Goal: Task Accomplishment & Management: Complete application form

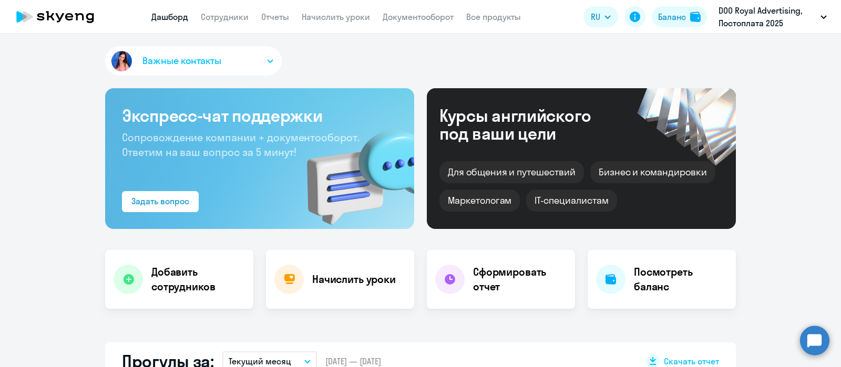
select select "30"
click at [241, 18] on link "Сотрудники" at bounding box center [225, 17] width 48 height 11
select select "30"
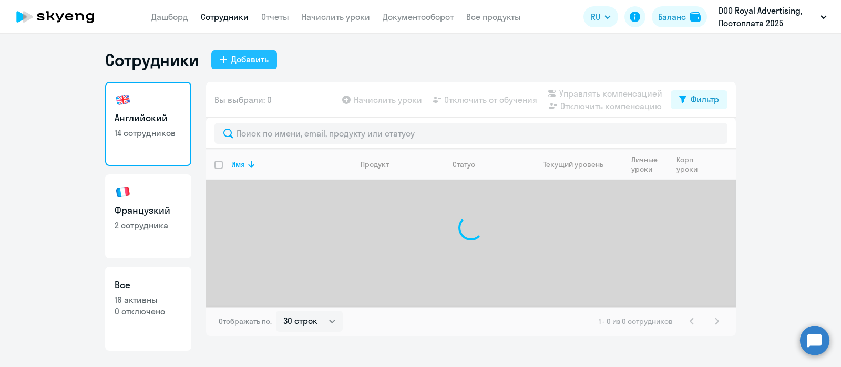
click at [247, 58] on div "Добавить" at bounding box center [249, 59] width 37 height 13
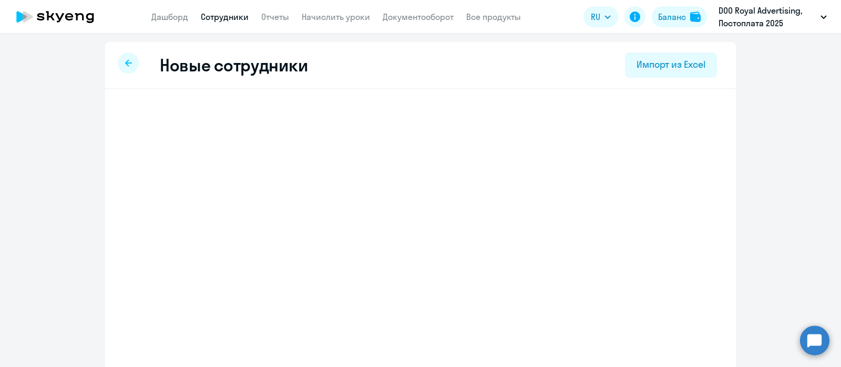
select select "english_adult_not_native_speaker"
select select "3"
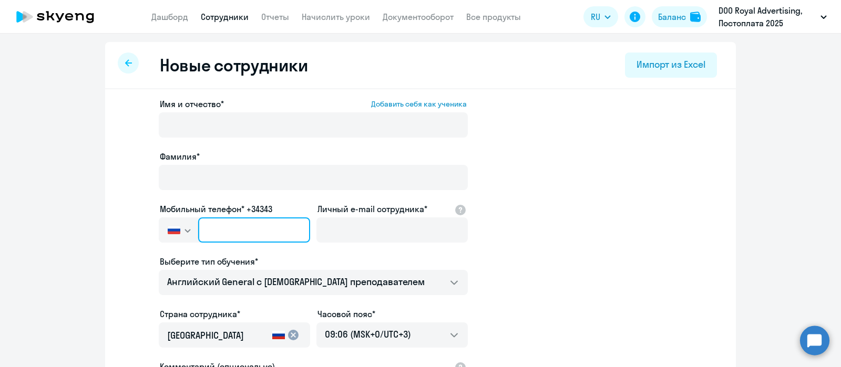
click at [252, 234] on input "text" at bounding box center [254, 230] width 112 height 25
paste input "[PHONE_NUMBER]"
type input "[PHONE_NUMBER]"
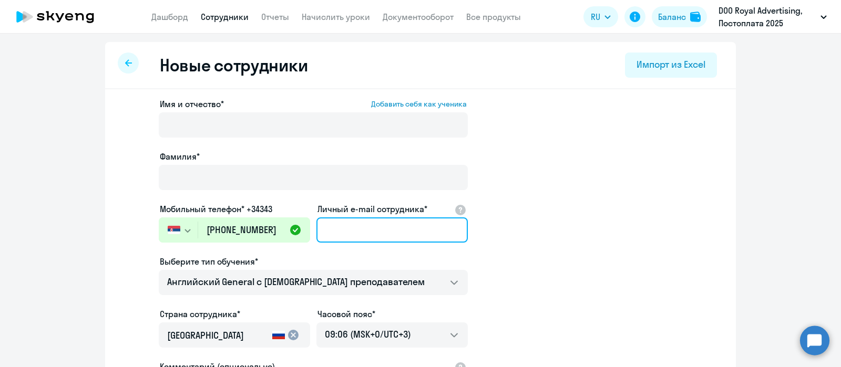
click at [332, 228] on input "Личный e-mail сотрудника*" at bounding box center [391, 230] width 151 height 25
paste input "[PERSON_NAME][EMAIL_ADDRESS][DOMAIN_NAME]"
type input "[PERSON_NAME][EMAIL_ADDRESS][DOMAIN_NAME]"
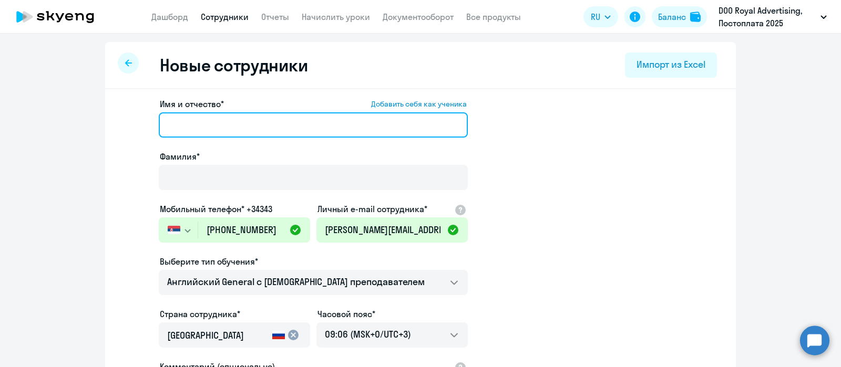
click at [231, 117] on input "Имя и отчество* Добавить себя как ученика" at bounding box center [313, 124] width 309 height 25
paste input "Савич Милица"
click at [208, 123] on input "Савич Милица" at bounding box center [313, 124] width 309 height 25
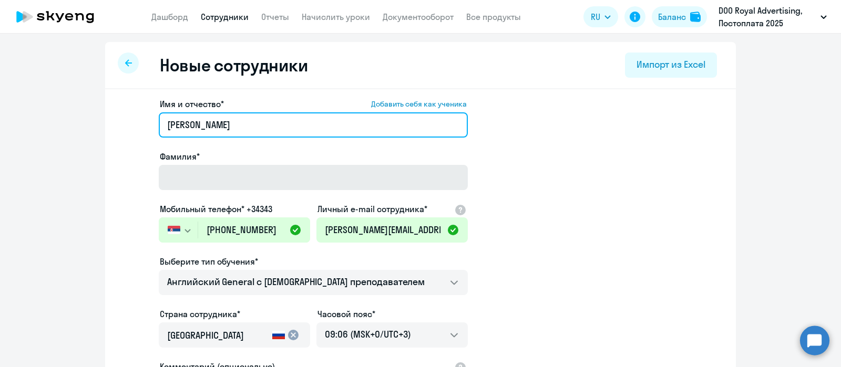
type input "[PERSON_NAME]"
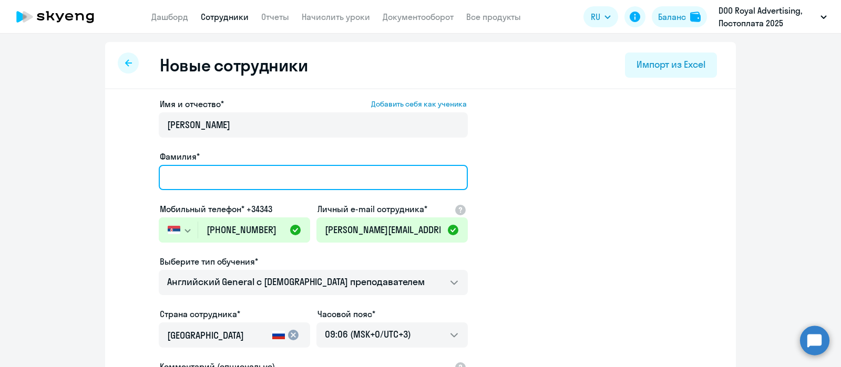
click at [185, 182] on input "Фамилия*" at bounding box center [313, 177] width 309 height 25
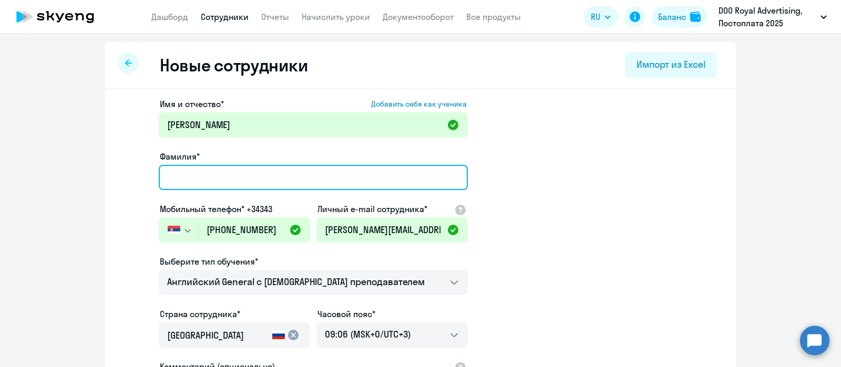
paste input "[PERSON_NAME]"
type input "[PERSON_NAME]"
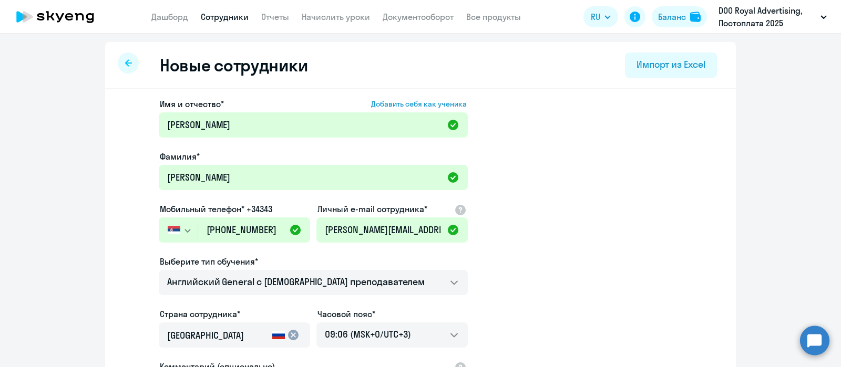
click at [506, 218] on app-new-student-form "Имя и отчество* Добавить себя как ученика [PERSON_NAME]* [PERSON_NAME] телефон*…" at bounding box center [420, 285] width 597 height 375
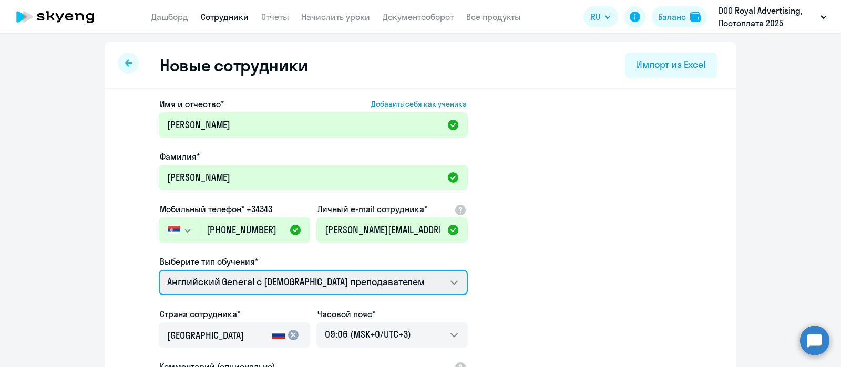
click at [381, 283] on select "Премиум уроки по корейскому языку для взрослых Премиум уроки по испанскому язык…" at bounding box center [313, 282] width 309 height 25
select select "french_adult_not_native_speaker_premium"
click at [159, 270] on select "Премиум уроки по корейскому языку для взрослых Премиум уроки по испанскому язык…" at bounding box center [313, 282] width 309 height 25
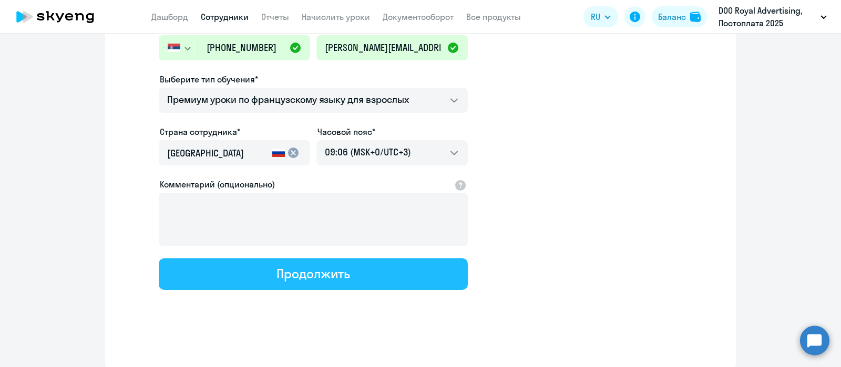
click at [350, 280] on button "Продолжить" at bounding box center [313, 275] width 309 height 32
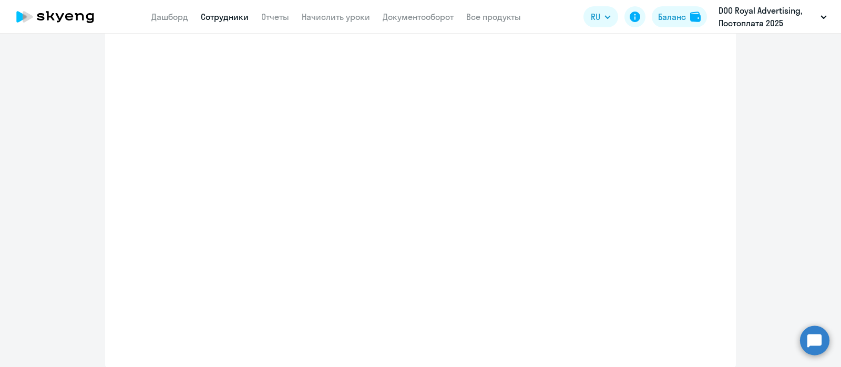
select select "french_adult_not_native_speaker_premium"
select select "3"
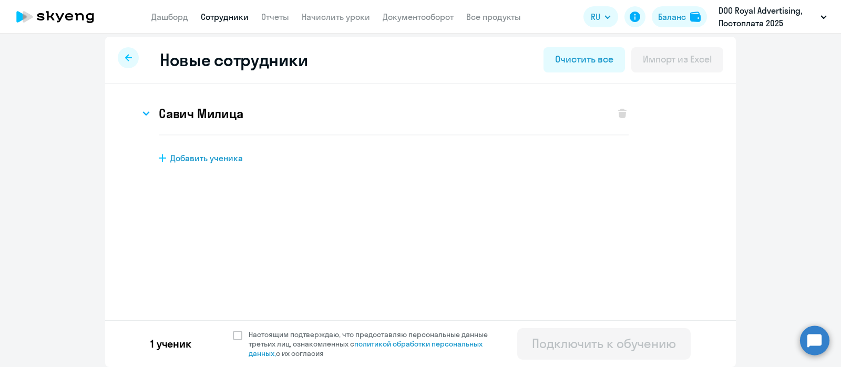
scroll to position [0, 0]
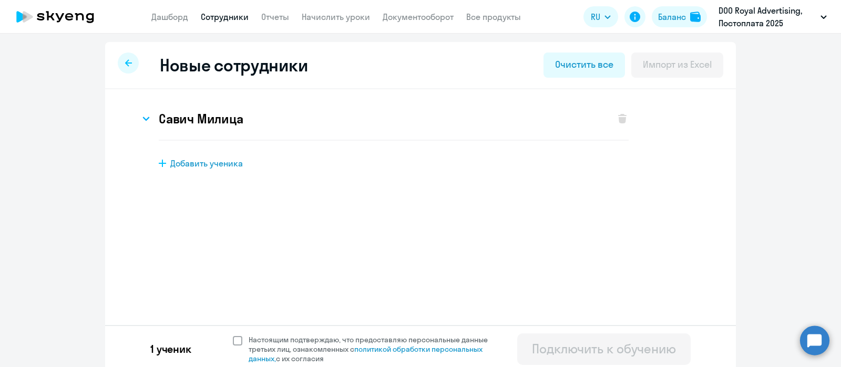
click at [234, 341] on span at bounding box center [237, 340] width 9 height 9
click at [233, 335] on input "Настоящим подтверждаю, что предоставляю персональные данные третьих лиц, ознако…" at bounding box center [232, 335] width 1 height 1
checkbox input "true"
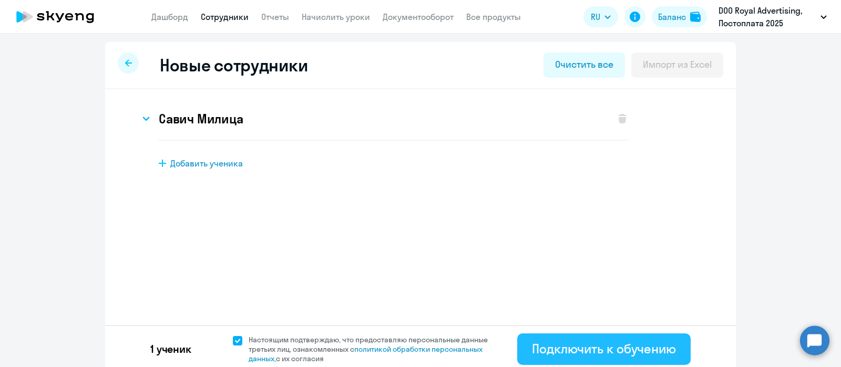
click at [539, 341] on div "Подключить к обучению" at bounding box center [604, 349] width 144 height 17
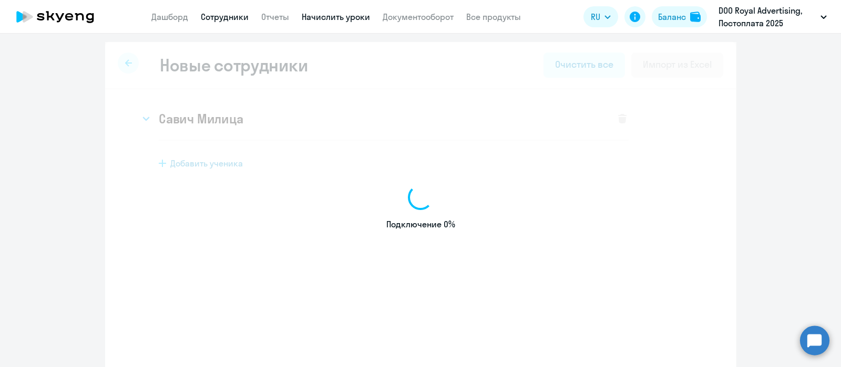
select select "english_adult_not_native_speaker"
select select "3"
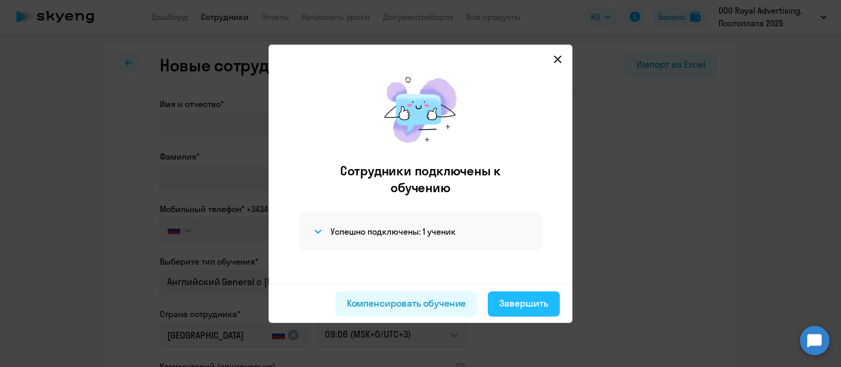
click at [513, 308] on div "Завершить" at bounding box center [523, 304] width 49 height 14
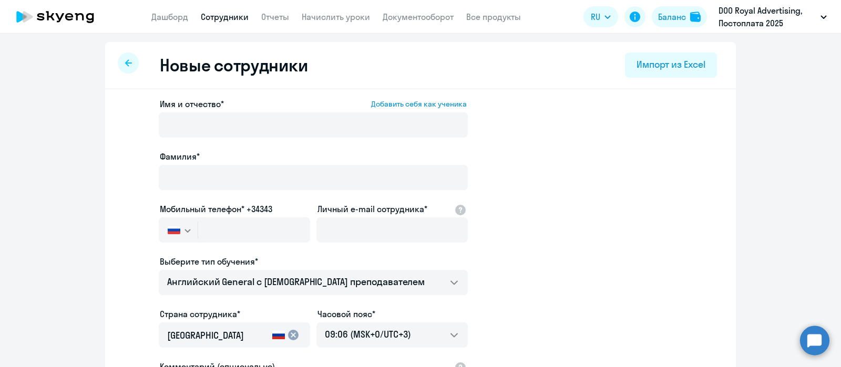
select select "30"
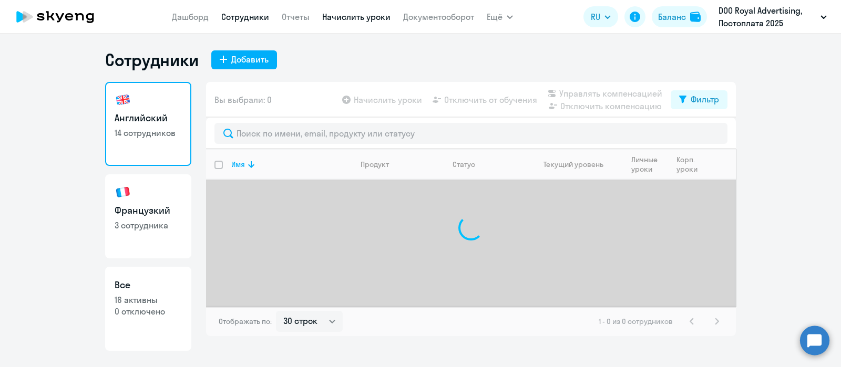
click at [344, 17] on link "Начислить уроки" at bounding box center [356, 17] width 68 height 11
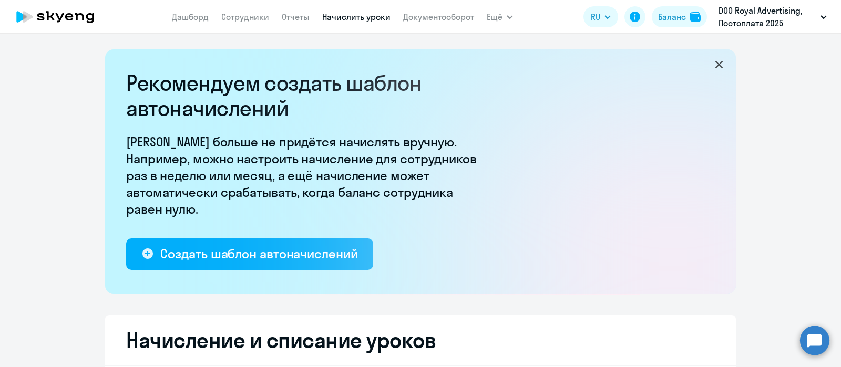
select select "10"
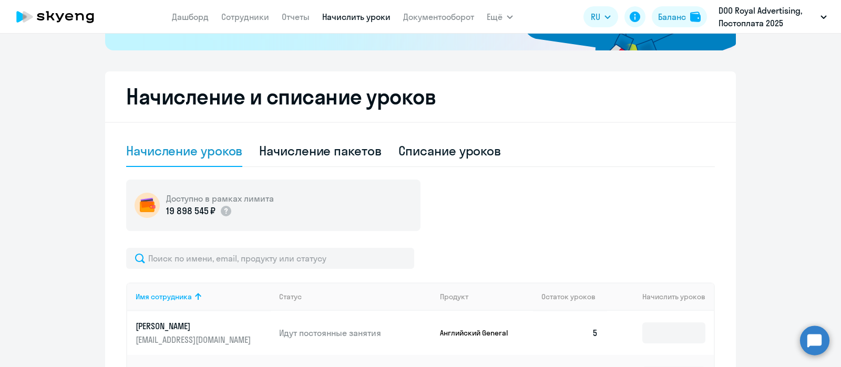
scroll to position [247, 0]
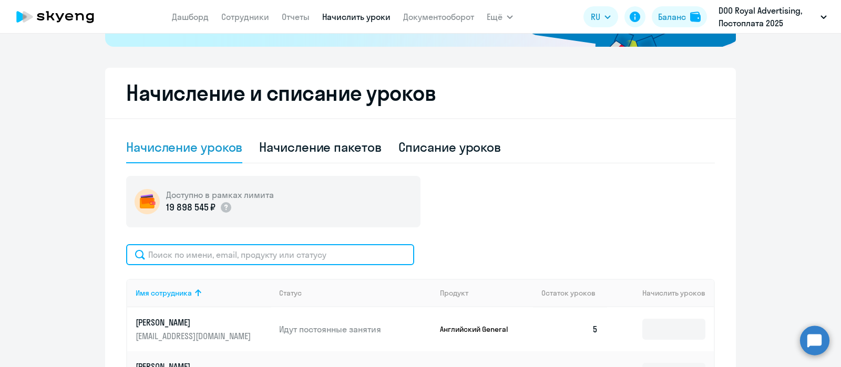
click at [256, 255] on input "text" at bounding box center [270, 254] width 288 height 21
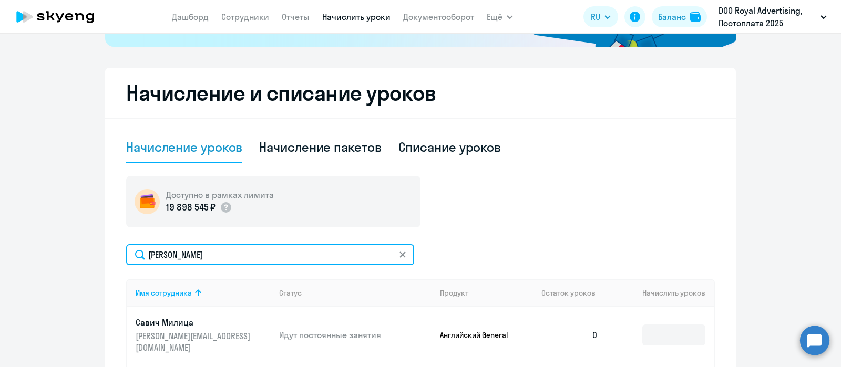
scroll to position [332, 0]
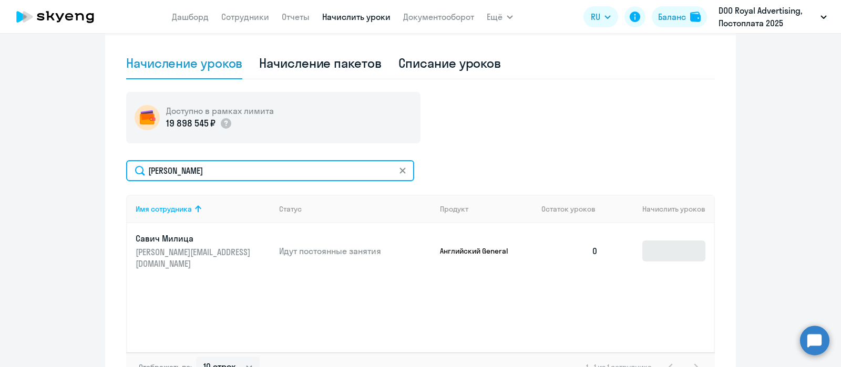
type input "[PERSON_NAME]"
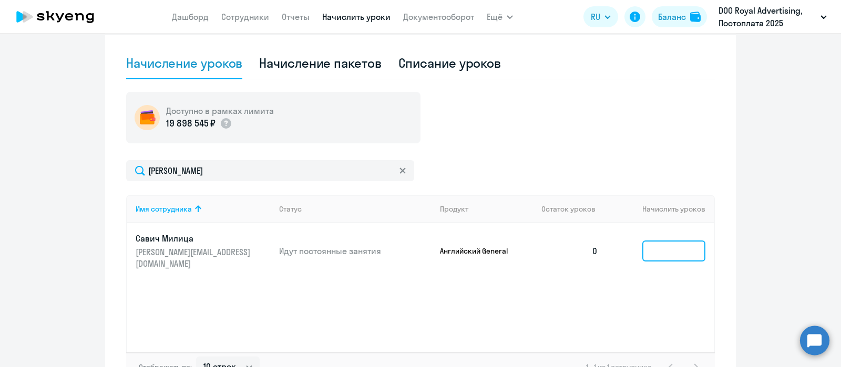
click at [647, 245] on input at bounding box center [673, 251] width 63 height 21
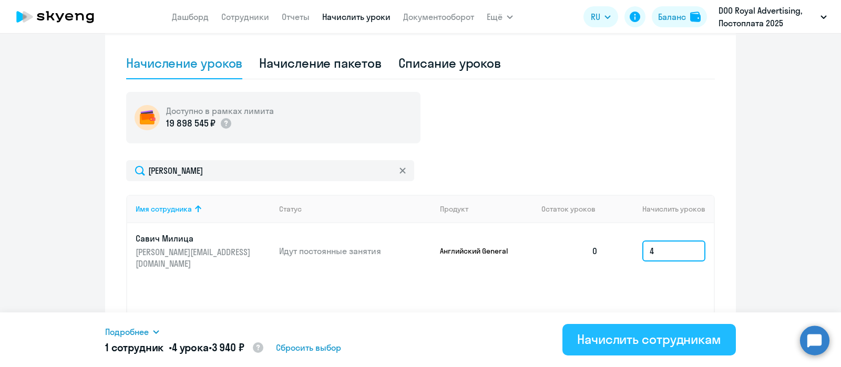
type input "4"
click at [602, 345] on div "Начислить сотрудникам" at bounding box center [649, 339] width 144 height 17
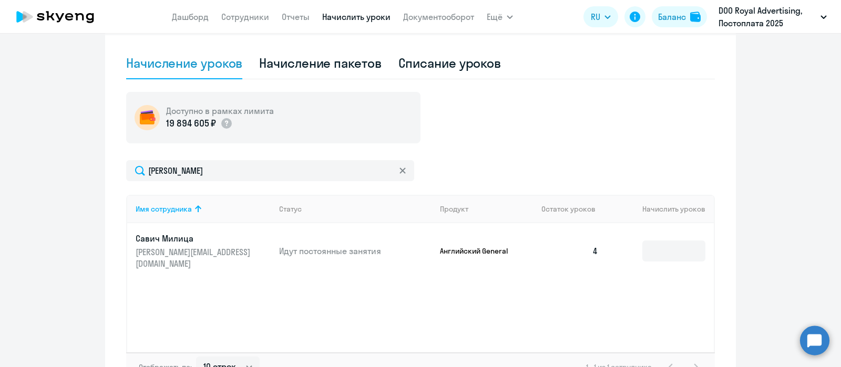
click at [352, 15] on link "Начислить уроки" at bounding box center [356, 17] width 68 height 11
click at [243, 14] on link "Сотрудники" at bounding box center [245, 17] width 48 height 11
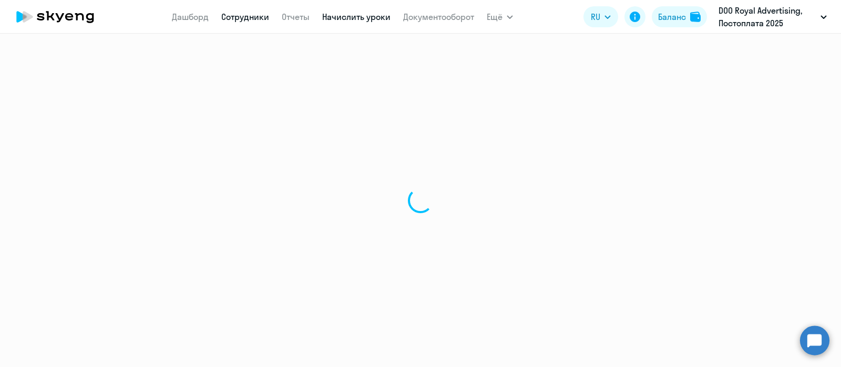
select select "30"
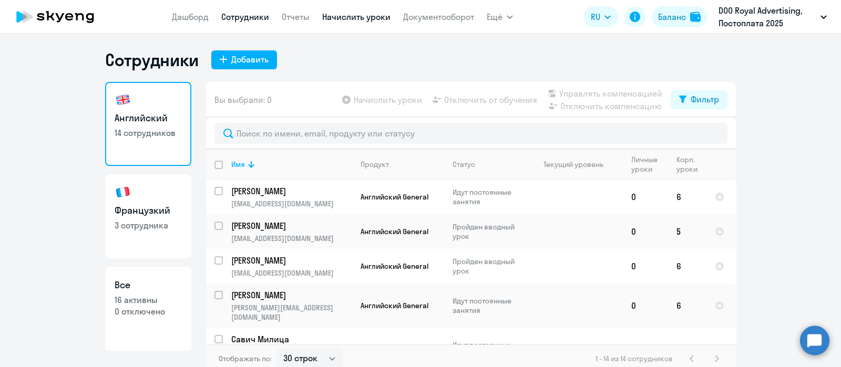
click at [355, 19] on link "Начислить уроки" at bounding box center [356, 17] width 68 height 11
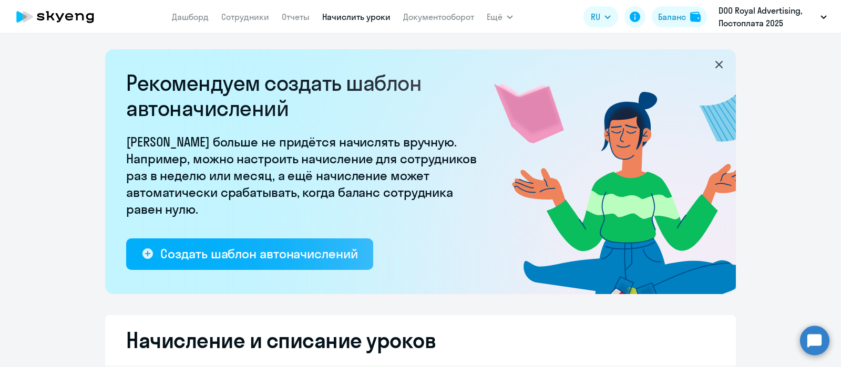
select select "10"
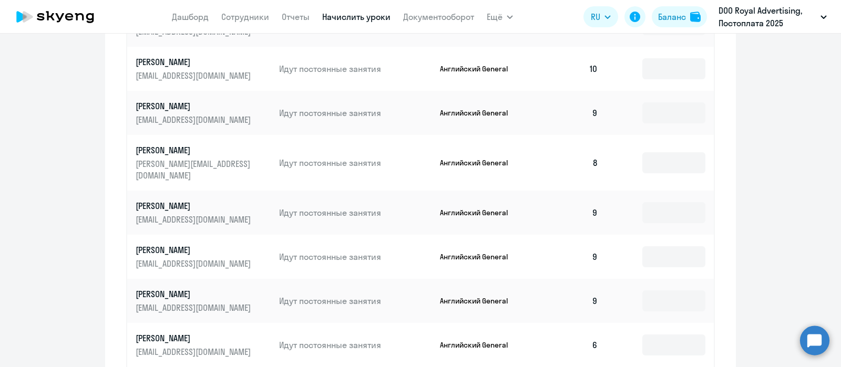
scroll to position [411, 0]
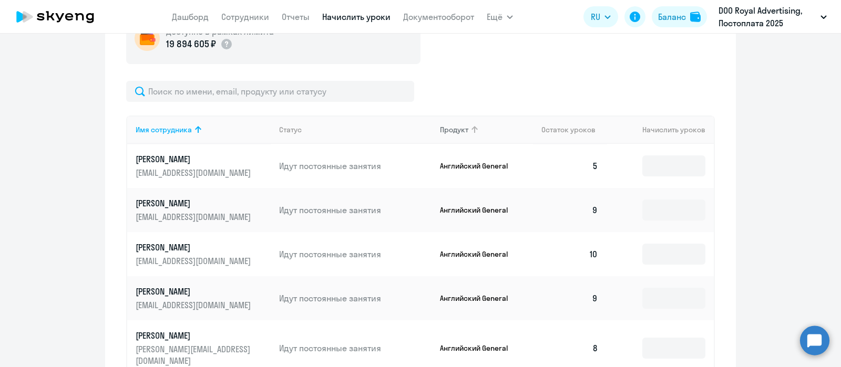
click at [476, 133] on icon at bounding box center [474, 129] width 13 height 13
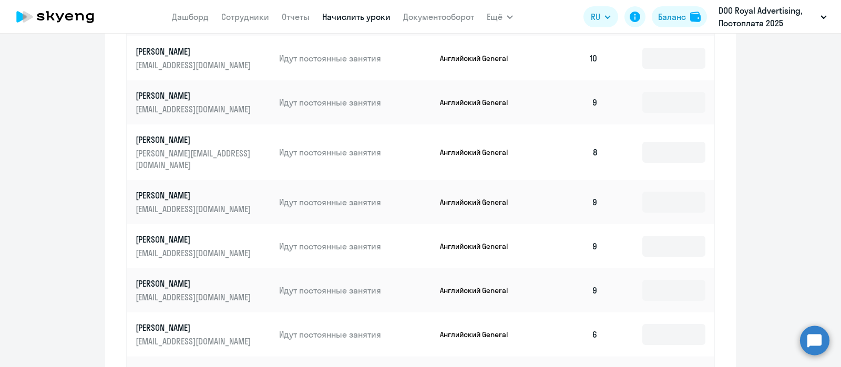
scroll to position [717, 0]
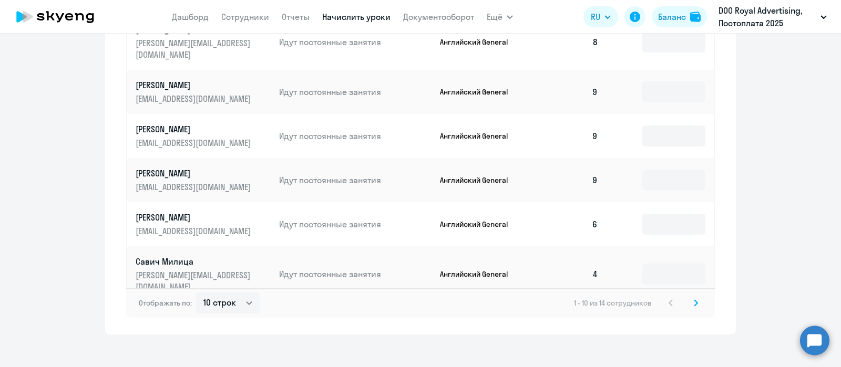
click at [694, 300] on icon at bounding box center [696, 303] width 4 height 7
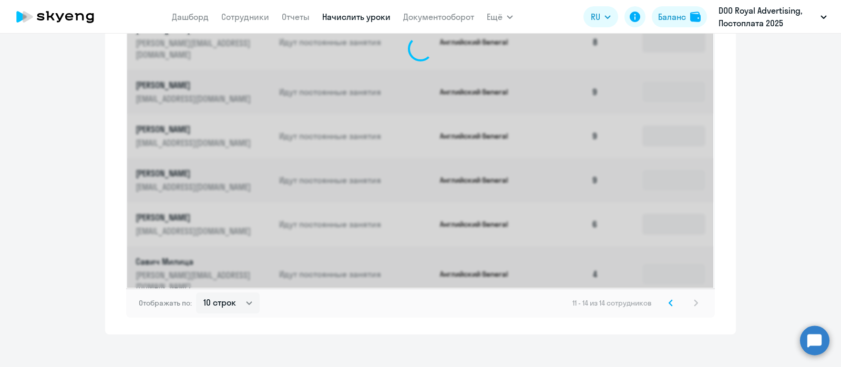
scroll to position [452, 0]
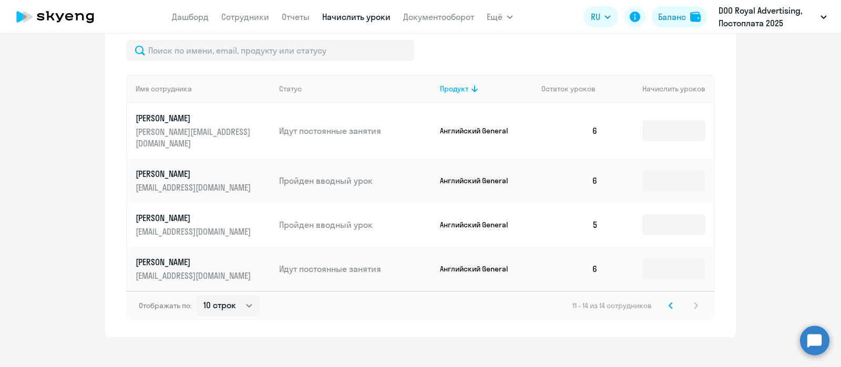
click at [693, 300] on div "11 - 14 из 14 сотрудников" at bounding box center [637, 306] width 130 height 13
click at [664, 300] on svg-icon at bounding box center [670, 306] width 13 height 13
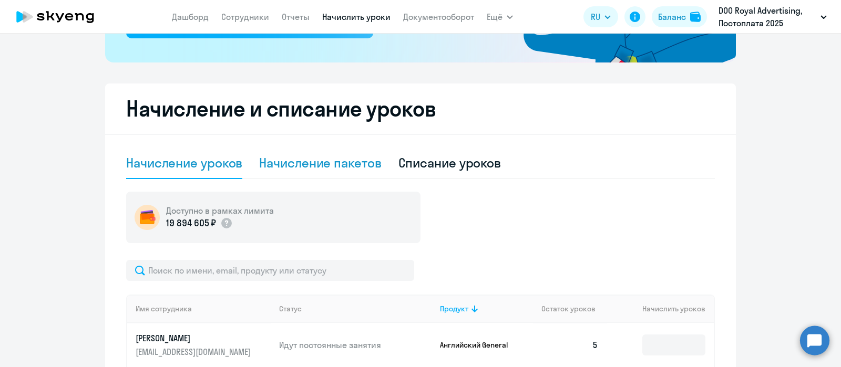
scroll to position [0, 0]
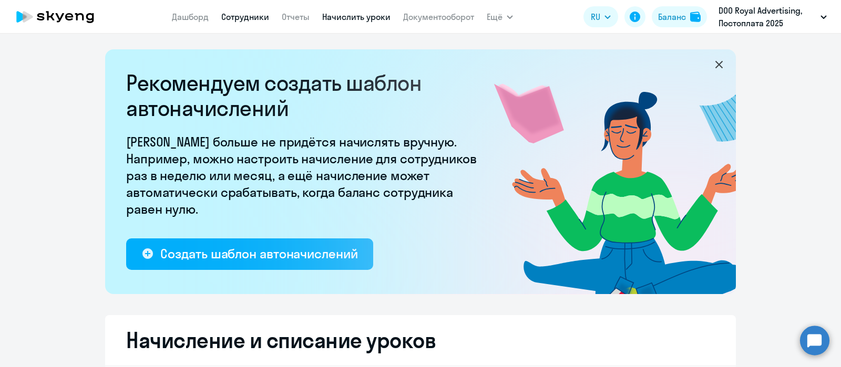
click at [250, 17] on link "Сотрудники" at bounding box center [245, 17] width 48 height 11
select select "30"
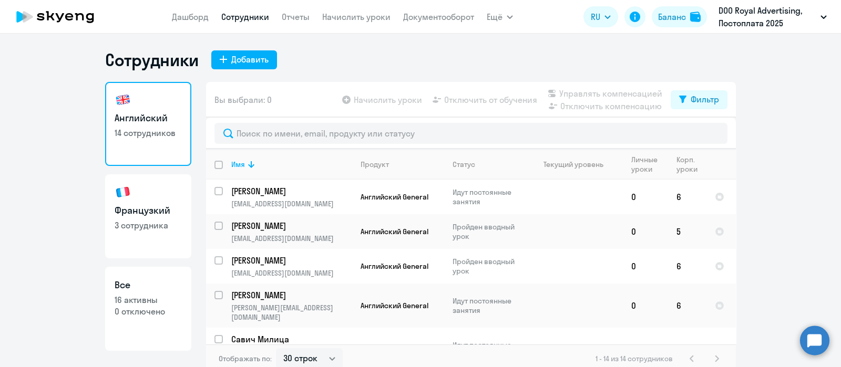
click at [160, 197] on link "Французкий 3 сотрудника" at bounding box center [148, 216] width 86 height 84
select select "30"
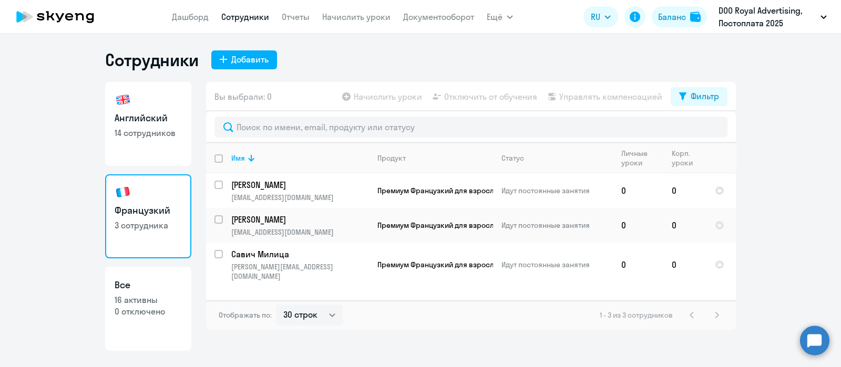
click at [173, 145] on link "Английский 14 сотрудников" at bounding box center [148, 124] width 86 height 84
select select "30"
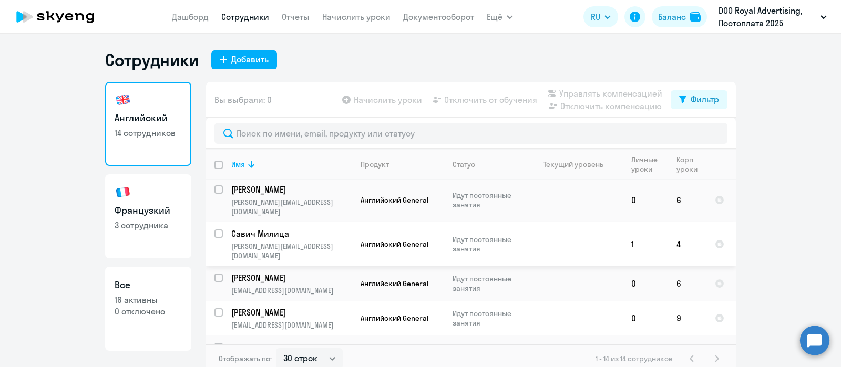
scroll to position [106, 0]
click at [370, 17] on link "Начислить уроки" at bounding box center [356, 17] width 68 height 11
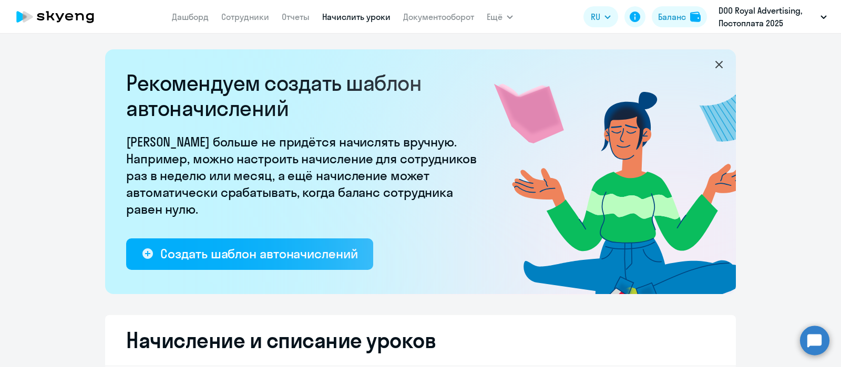
select select "10"
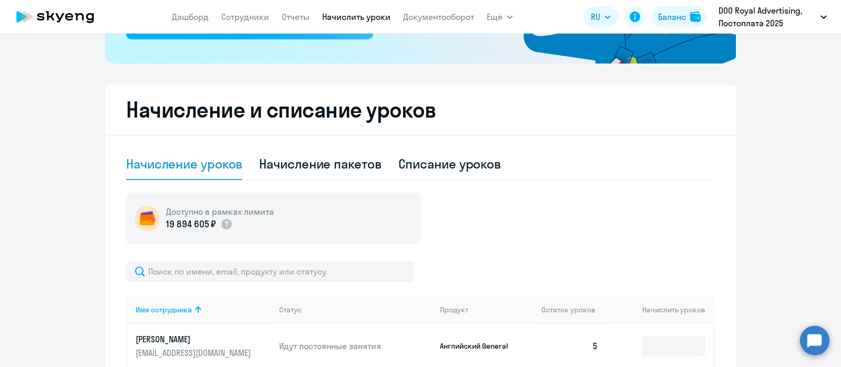
scroll to position [246, 0]
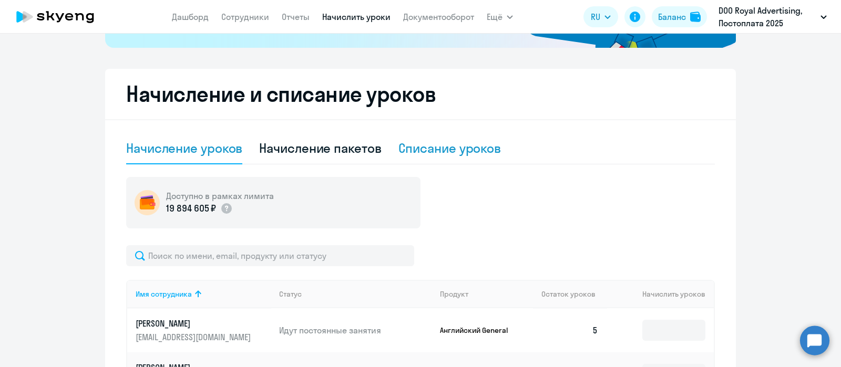
click at [405, 151] on div "Списание уроков" at bounding box center [449, 148] width 103 height 17
select select "10"
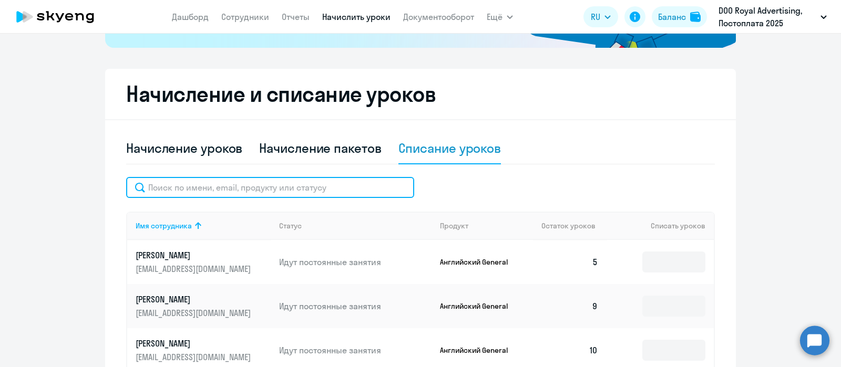
click at [282, 188] on input "text" at bounding box center [270, 187] width 288 height 21
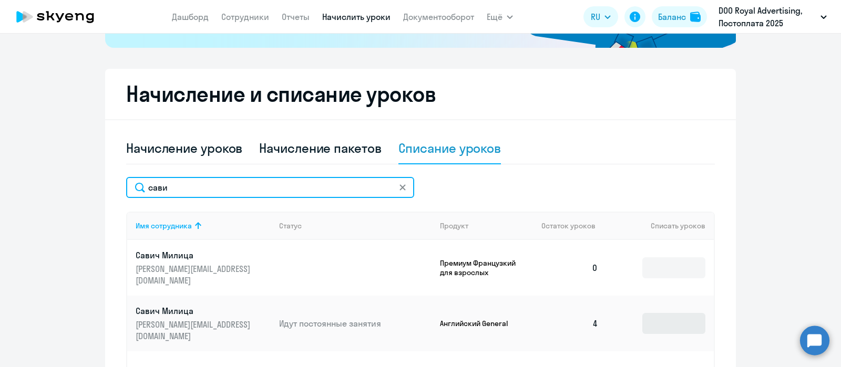
type input "сави"
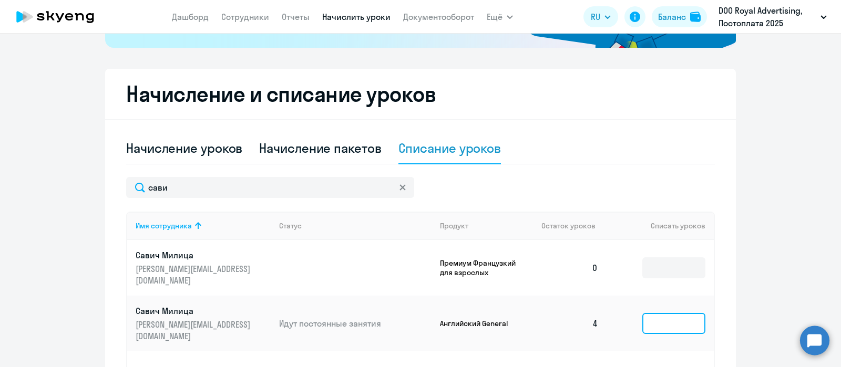
click at [656, 313] on input at bounding box center [673, 323] width 63 height 21
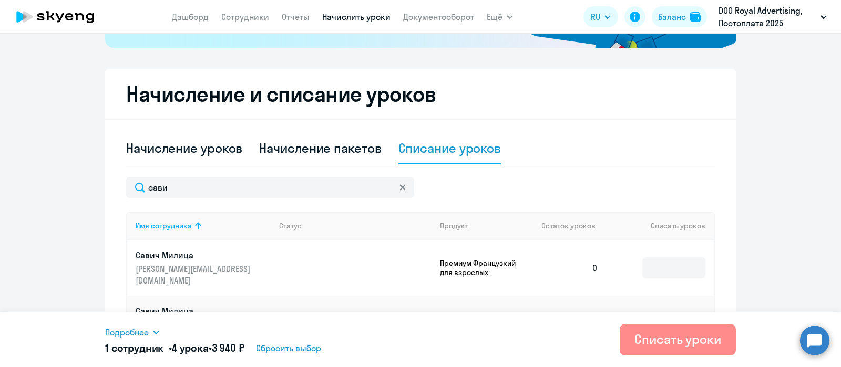
type input "4"
click at [660, 338] on div "Списать уроки" at bounding box center [677, 339] width 87 height 17
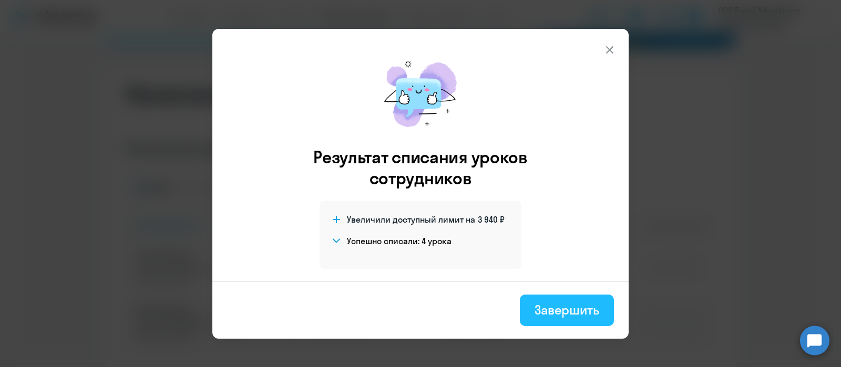
click at [555, 313] on div "Завершить" at bounding box center [566, 310] width 65 height 17
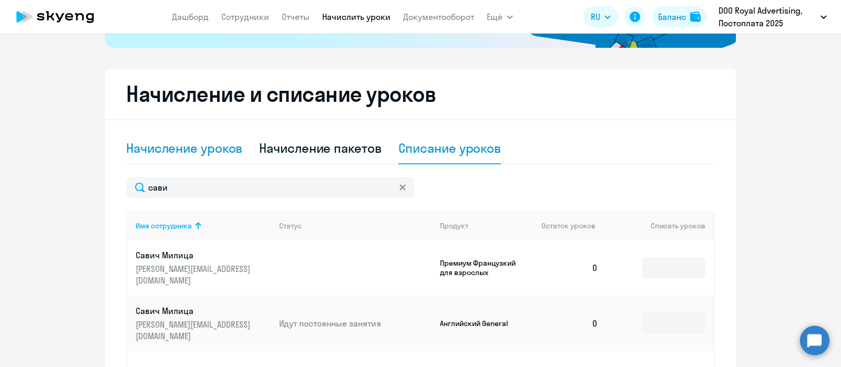
click at [208, 147] on div "Начисление уроков" at bounding box center [184, 148] width 116 height 17
select select "10"
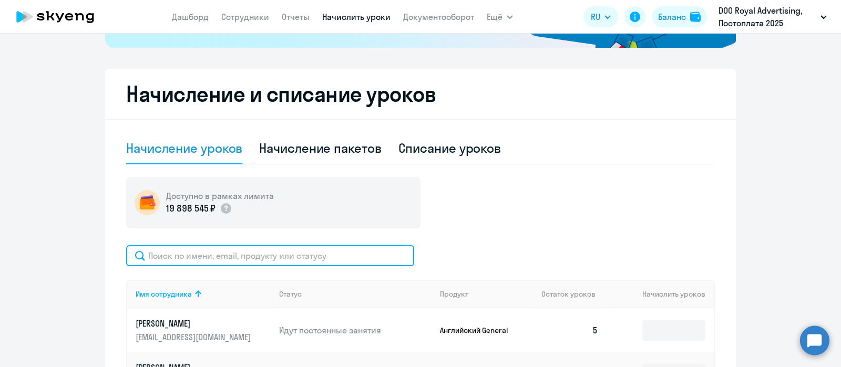
click at [271, 250] on input "text" at bounding box center [270, 255] width 288 height 21
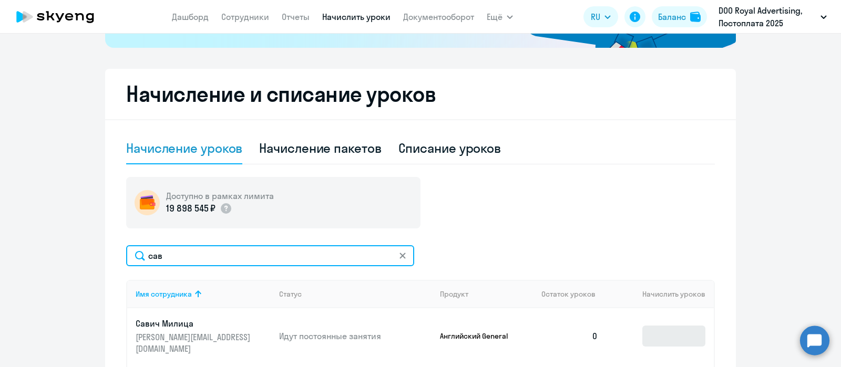
type input "сав"
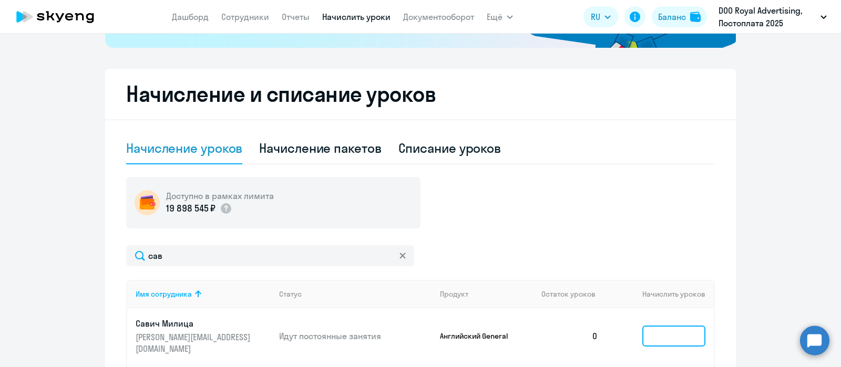
click at [652, 334] on input at bounding box center [673, 336] width 63 height 21
type input "4"
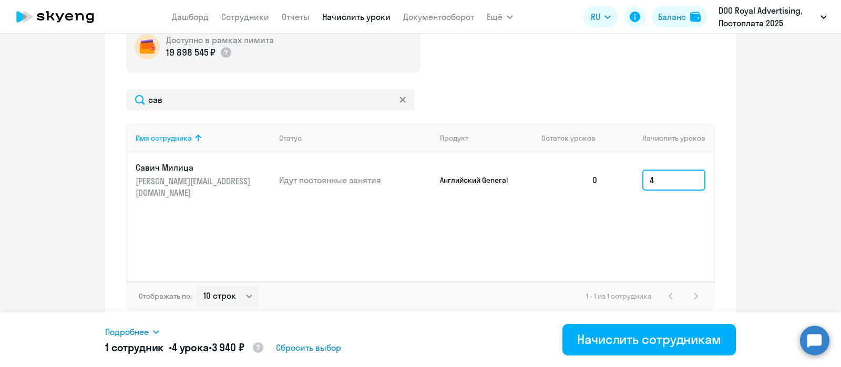
scroll to position [404, 0]
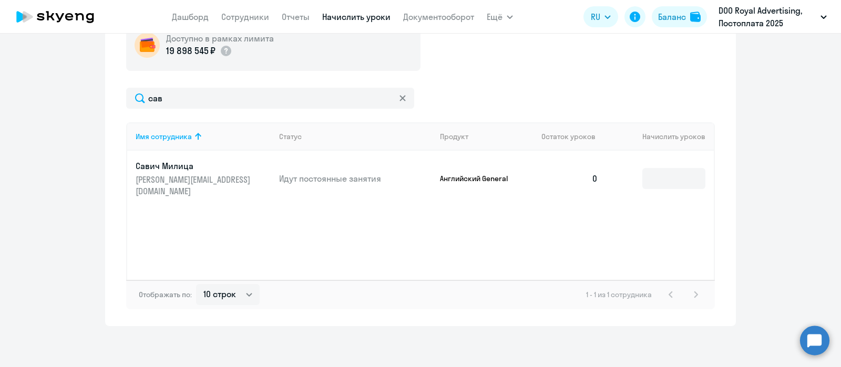
click at [398, 101] on svg-icon at bounding box center [402, 98] width 8 height 8
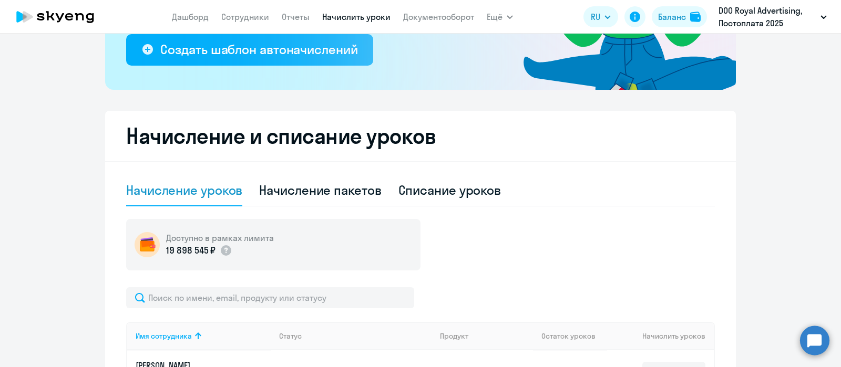
scroll to position [182, 0]
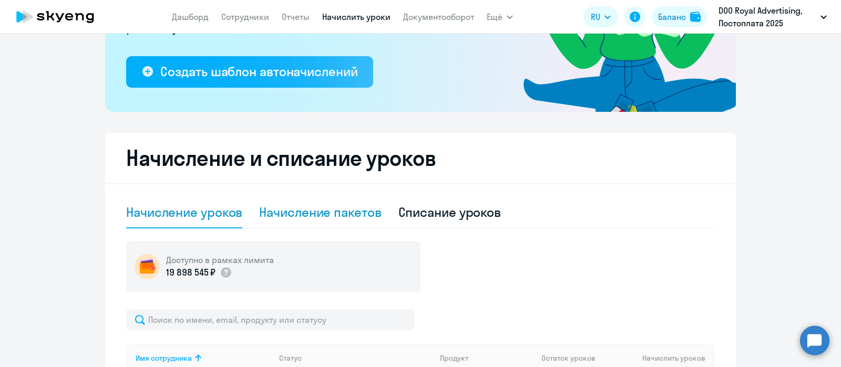
click at [348, 215] on div "Начисление пакетов" at bounding box center [320, 212] width 122 height 17
select select "10"
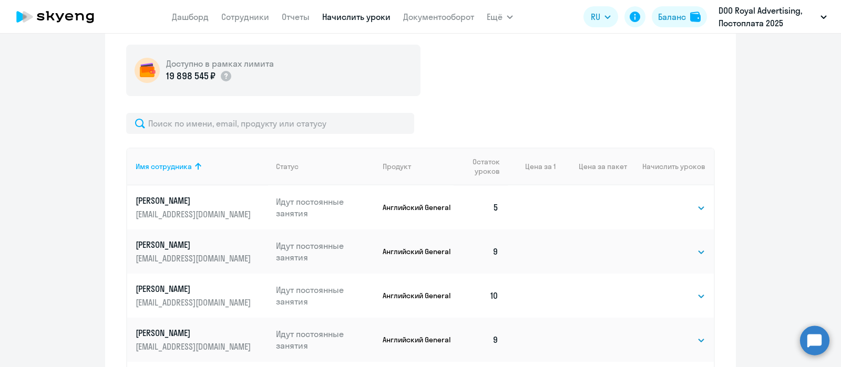
scroll to position [3, 0]
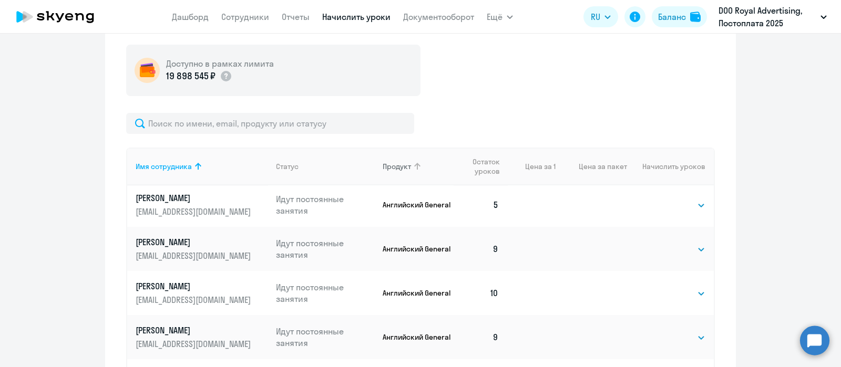
click at [404, 175] on th "Продукт" at bounding box center [413, 167] width 79 height 38
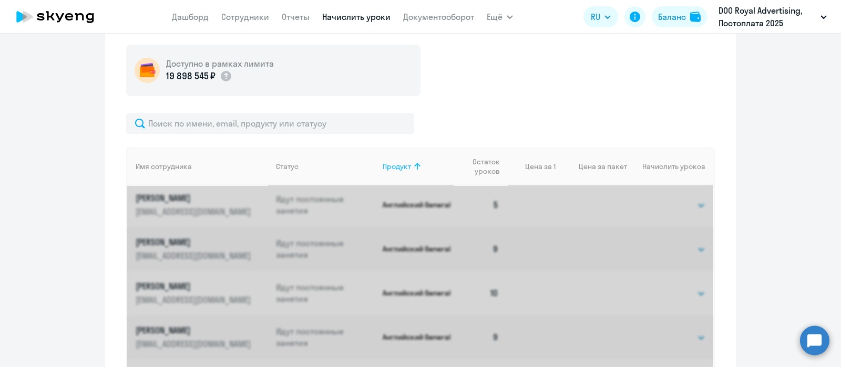
scroll to position [0, 0]
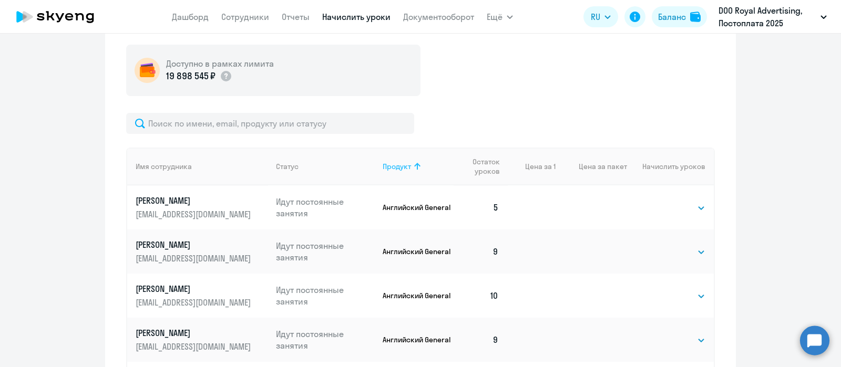
click at [404, 175] on th "Продукт" at bounding box center [413, 167] width 79 height 38
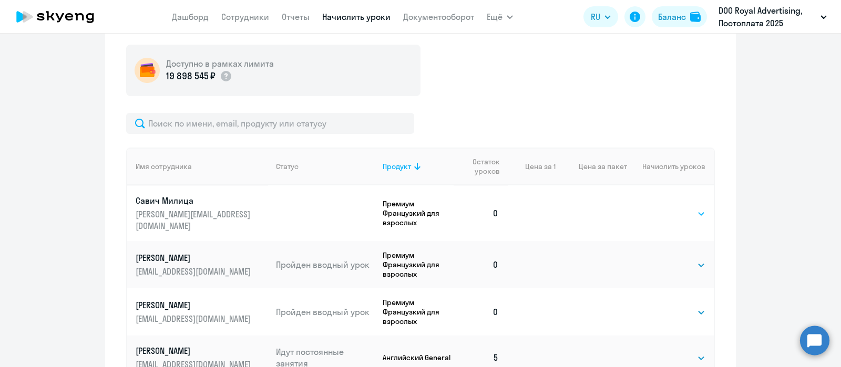
click at [662, 210] on select "Выбрать 4 8 16 32 64 96 128" at bounding box center [683, 214] width 43 height 13
select select "4"
click at [662, 208] on select "Выбрать 4 8 16 32 64 96 128" at bounding box center [683, 214] width 43 height 13
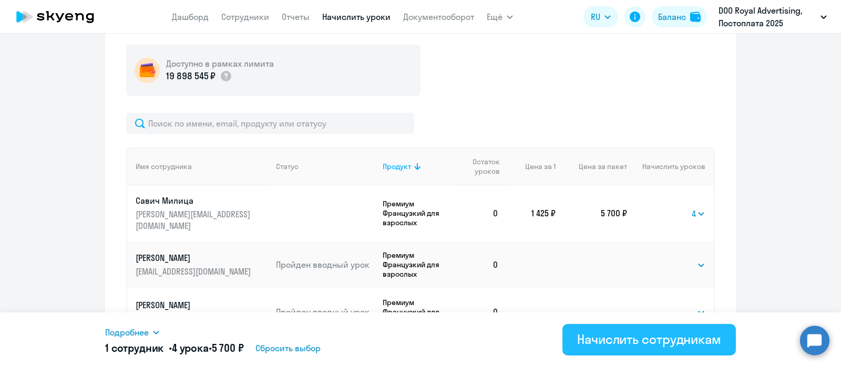
click at [603, 339] on div "Начислить сотрудникам" at bounding box center [649, 339] width 144 height 17
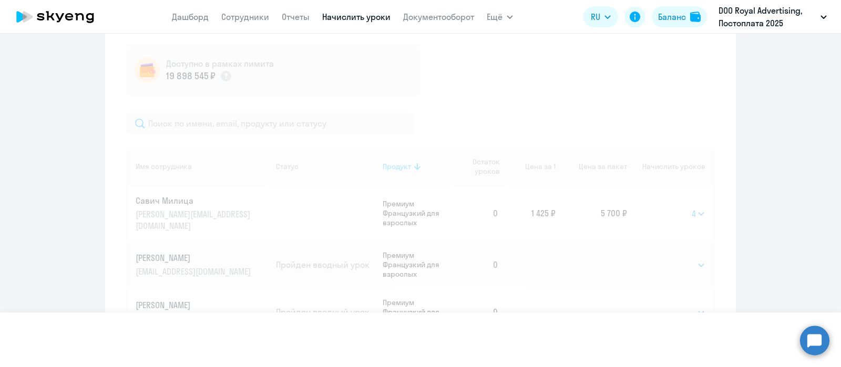
select select
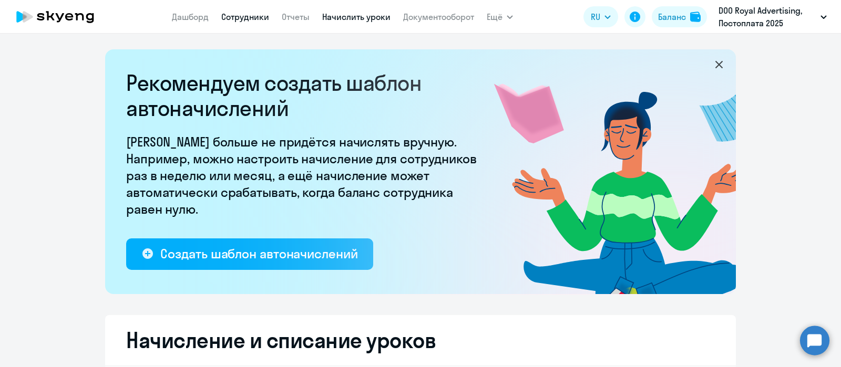
click at [241, 18] on link "Сотрудники" at bounding box center [245, 17] width 48 height 11
select select "30"
